Goal: Transaction & Acquisition: Purchase product/service

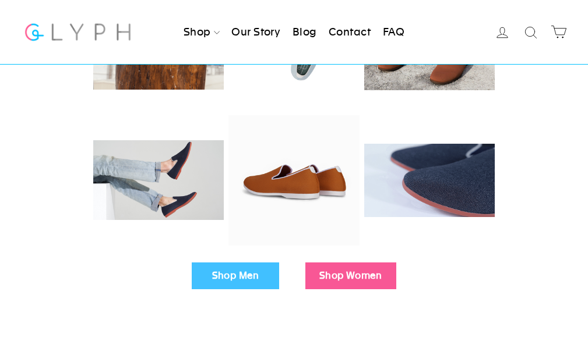
scroll to position [408, 0]
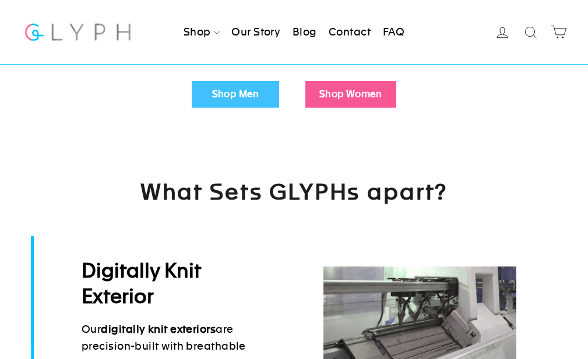
click at [353, 89] on link "Shop Women" at bounding box center [350, 94] width 91 height 27
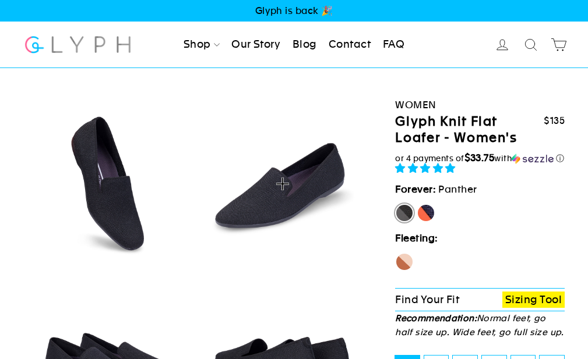
select select "highest-rating"
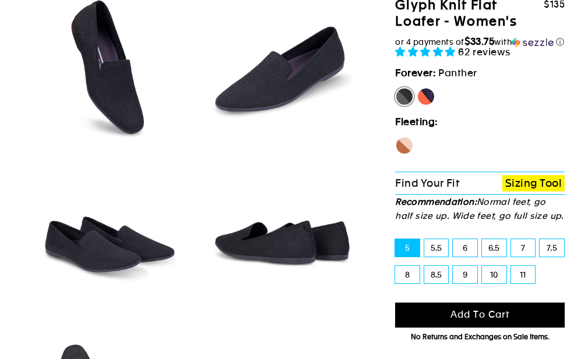
click at [466, 253] on label "6" at bounding box center [465, 247] width 24 height 17
click at [453, 240] on input "6" at bounding box center [453, 239] width 1 height 1
radio input "true"
